Goal: Transaction & Acquisition: Book appointment/travel/reservation

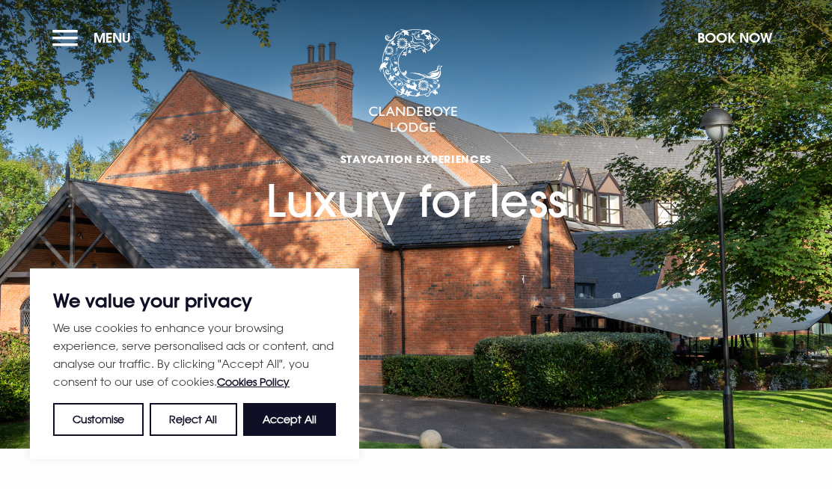
click at [277, 419] on button "Accept All" at bounding box center [289, 419] width 93 height 33
checkbox input "true"
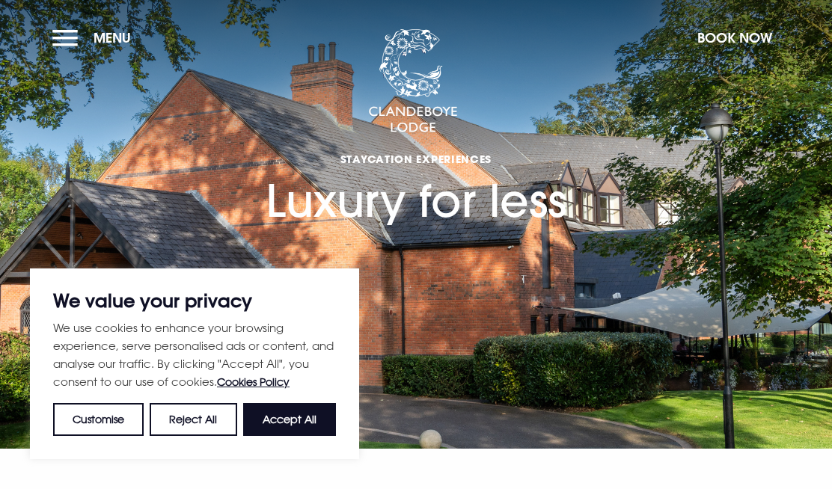
checkbox input "true"
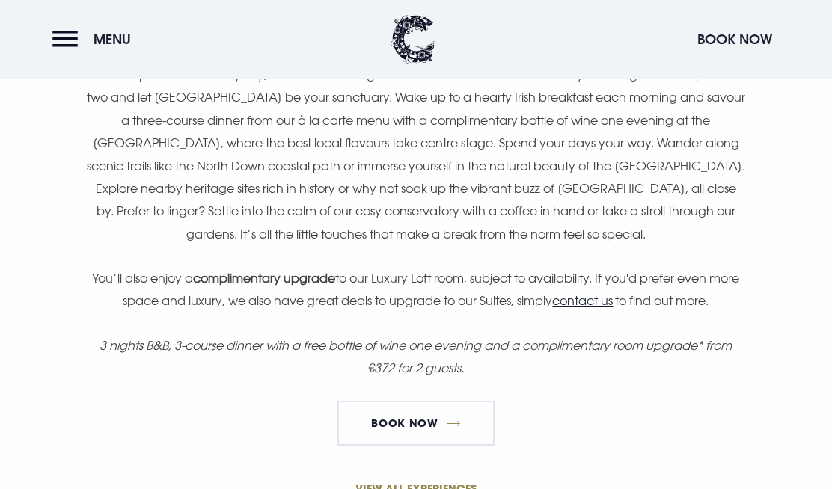
scroll to position [1004, 0]
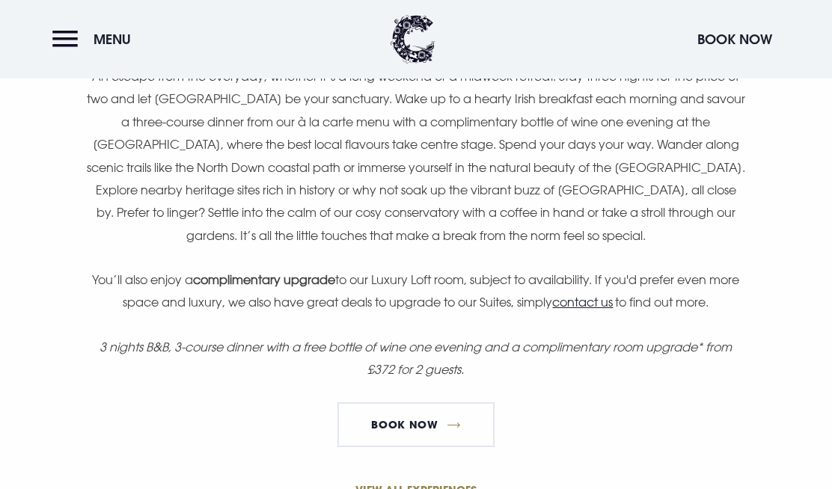
click at [397, 413] on link "Book Now" at bounding box center [415, 424] width 157 height 45
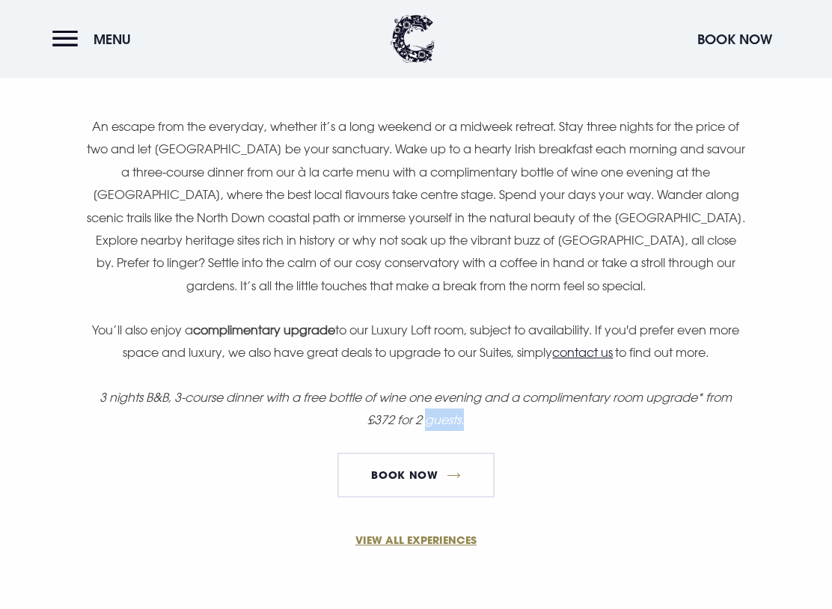
scroll to position [954, 0]
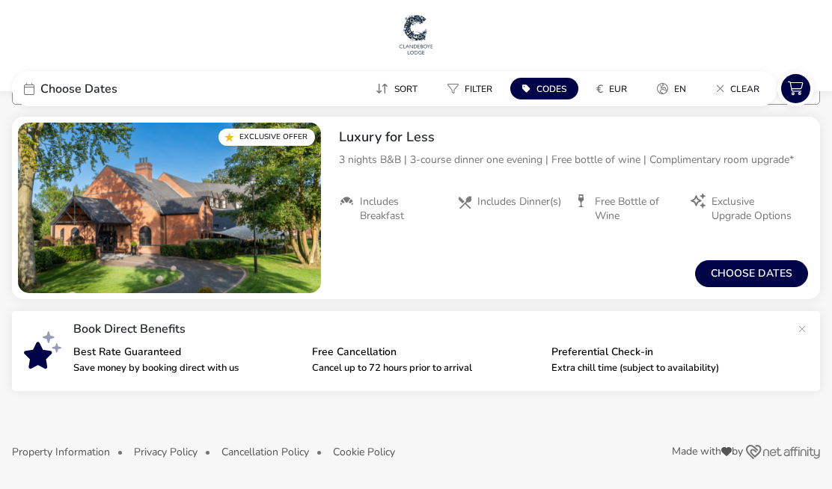
scroll to position [14, 0]
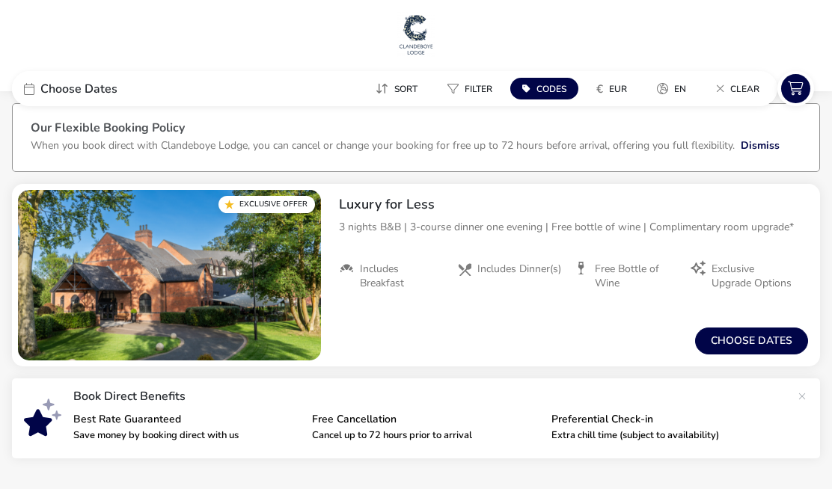
click at [749, 333] on button "Choose dates" at bounding box center [751, 341] width 113 height 27
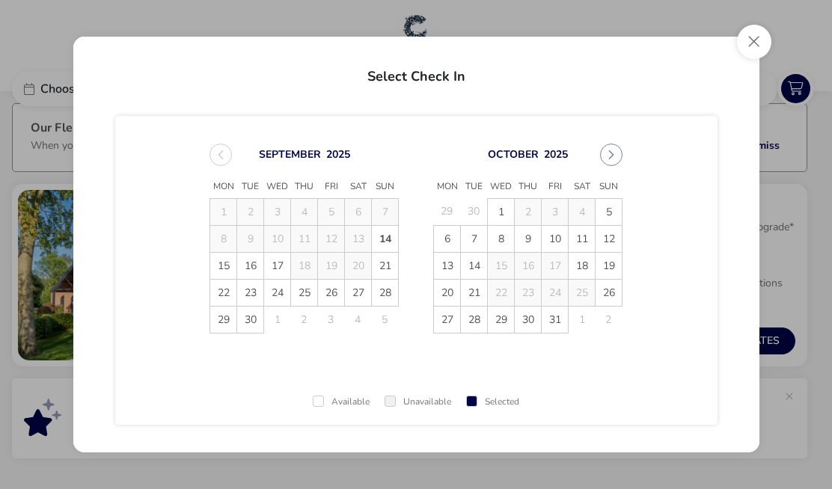
click at [758, 35] on button "Close" at bounding box center [754, 42] width 34 height 34
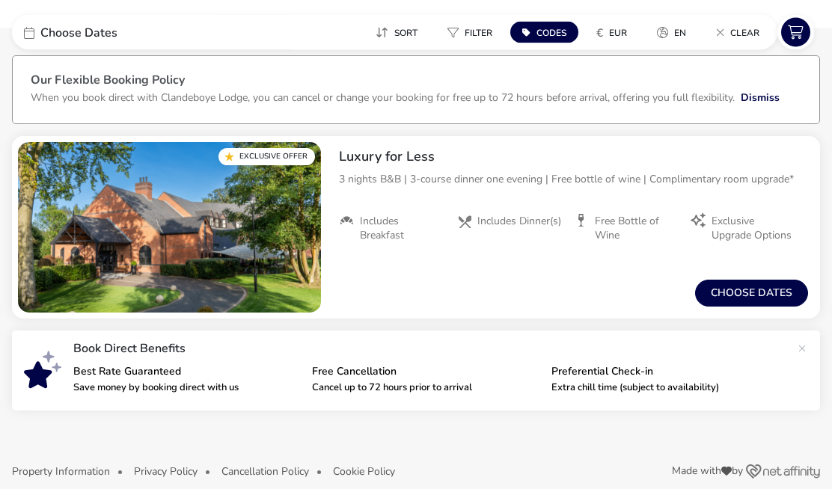
scroll to position [62, 0]
click at [218, 223] on img "1 / 1" at bounding box center [169, 227] width 303 height 171
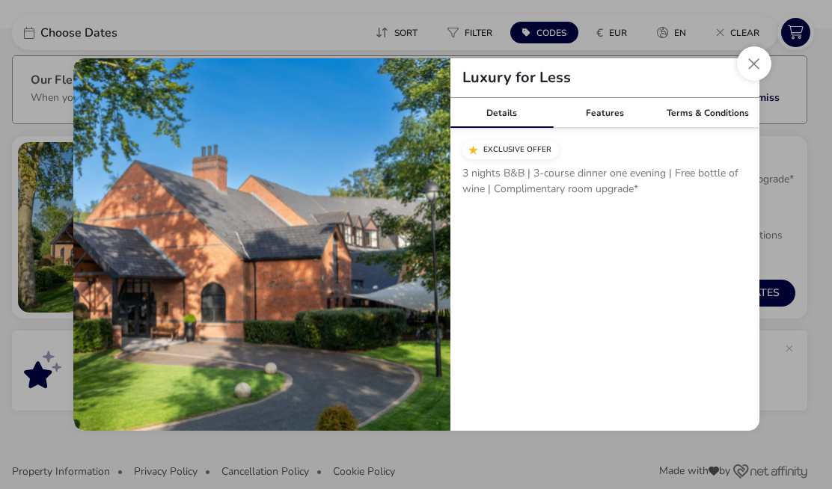
click at [748, 68] on button "Close modal" at bounding box center [754, 63] width 34 height 34
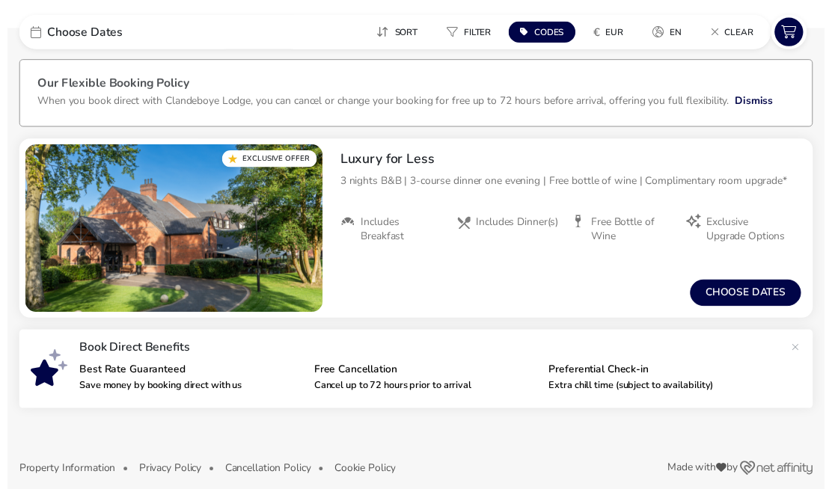
scroll to position [63, 0]
